Goal: Information Seeking & Learning: Learn about a topic

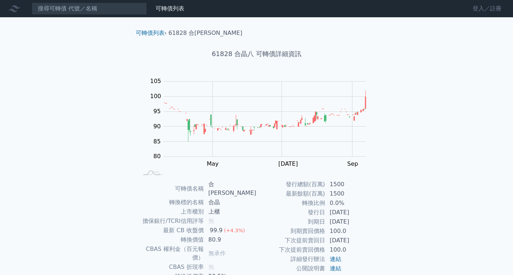
click at [495, 12] on link "登入／註冊" at bounding box center [487, 9] width 40 height 12
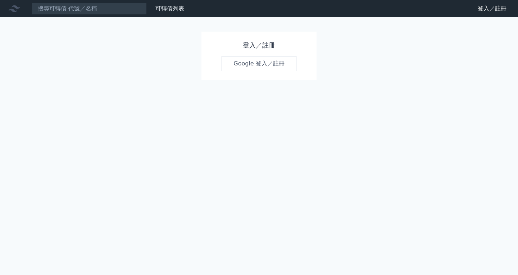
click at [233, 64] on link "Google 登入／註冊" at bounding box center [259, 63] width 75 height 15
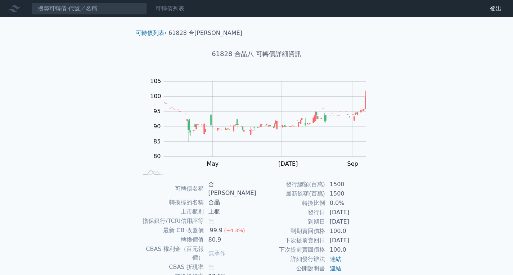
click at [175, 7] on link "可轉債列表" at bounding box center [169, 8] width 29 height 7
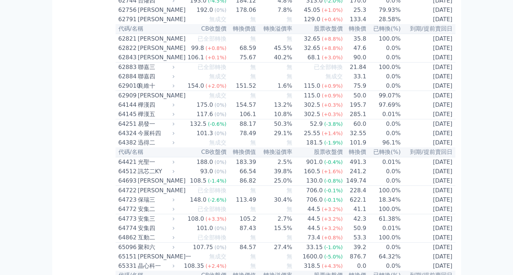
scroll to position [2858, 0]
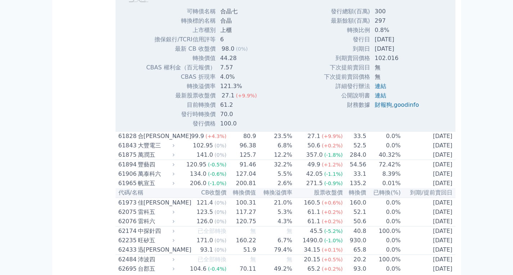
scroll to position [2966, 0]
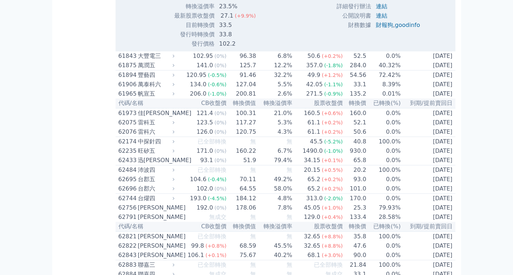
scroll to position [3146, 0]
